Goal: Transaction & Acquisition: Purchase product/service

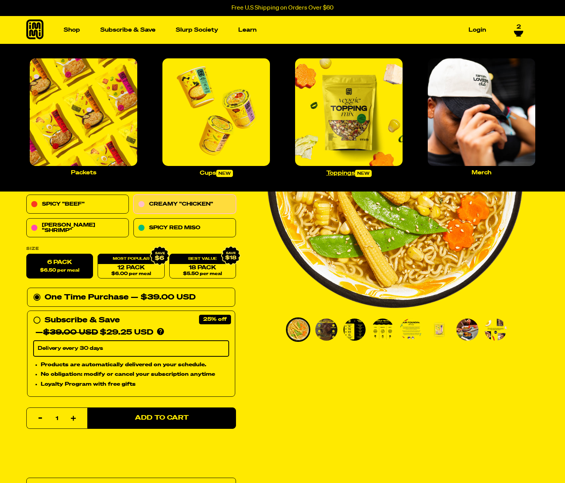
click at [384, 138] on img "Main navigation" at bounding box center [349, 112] width 108 height 108
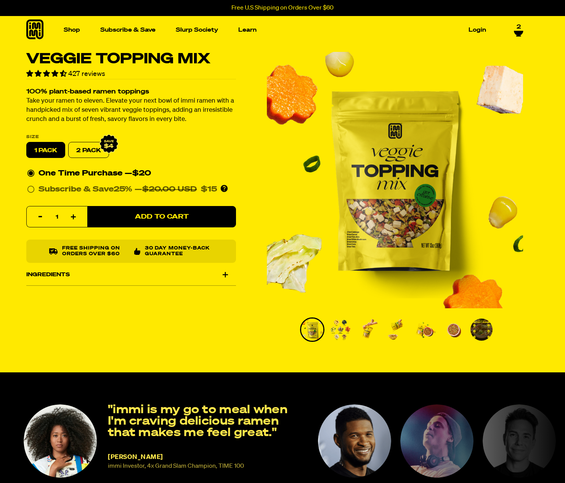
click at [516, 30] on icon at bounding box center [519, 33] width 10 height 6
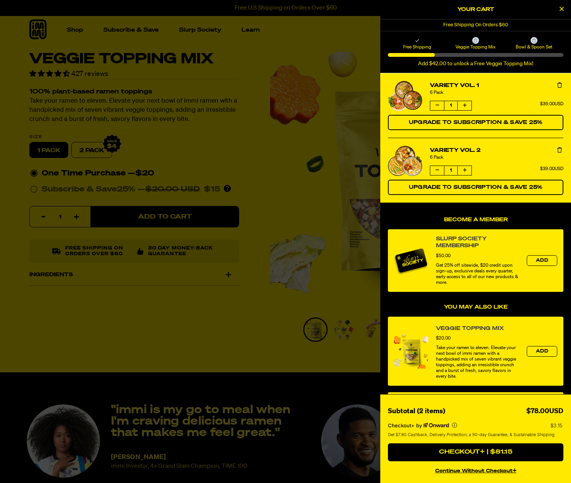
click at [557, 151] on icon "Remove Variety Vol. 2" at bounding box center [559, 149] width 5 height 5
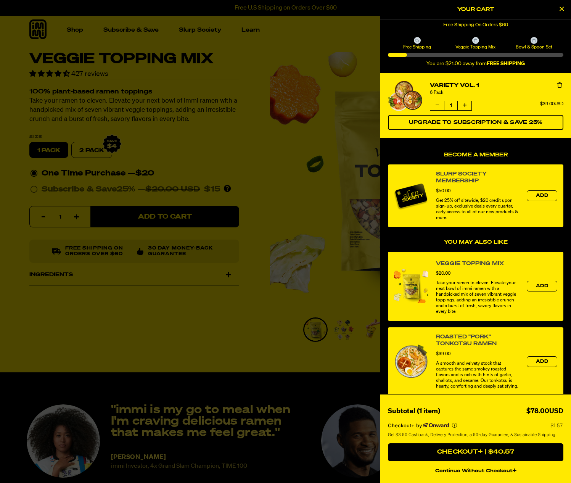
click at [254, 113] on div at bounding box center [285, 241] width 571 height 483
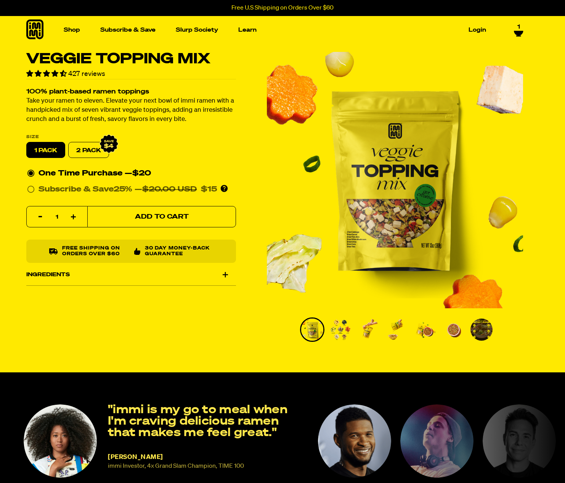
click at [179, 214] on span "Add to Cart" at bounding box center [162, 217] width 54 height 6
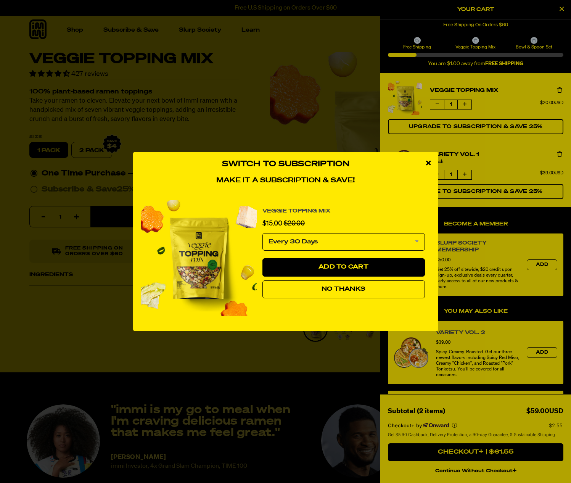
click at [427, 160] on icon "close modal" at bounding box center [428, 162] width 5 height 7
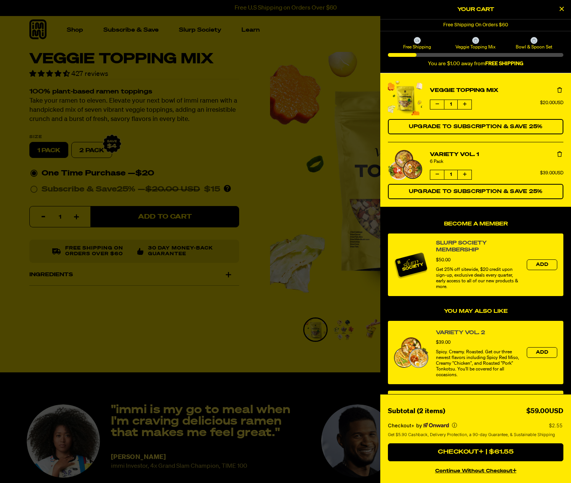
click at [457, 440] on section "Checkout+ by $2.55 Get $5.90 Cashback, Delivery Protection, a 90-day Guarantee,…" at bounding box center [475, 430] width 175 height 26
click at [462, 470] on button "continue without Checkout+" at bounding box center [475, 469] width 175 height 11
